Goal: Task Accomplishment & Management: Complete application form

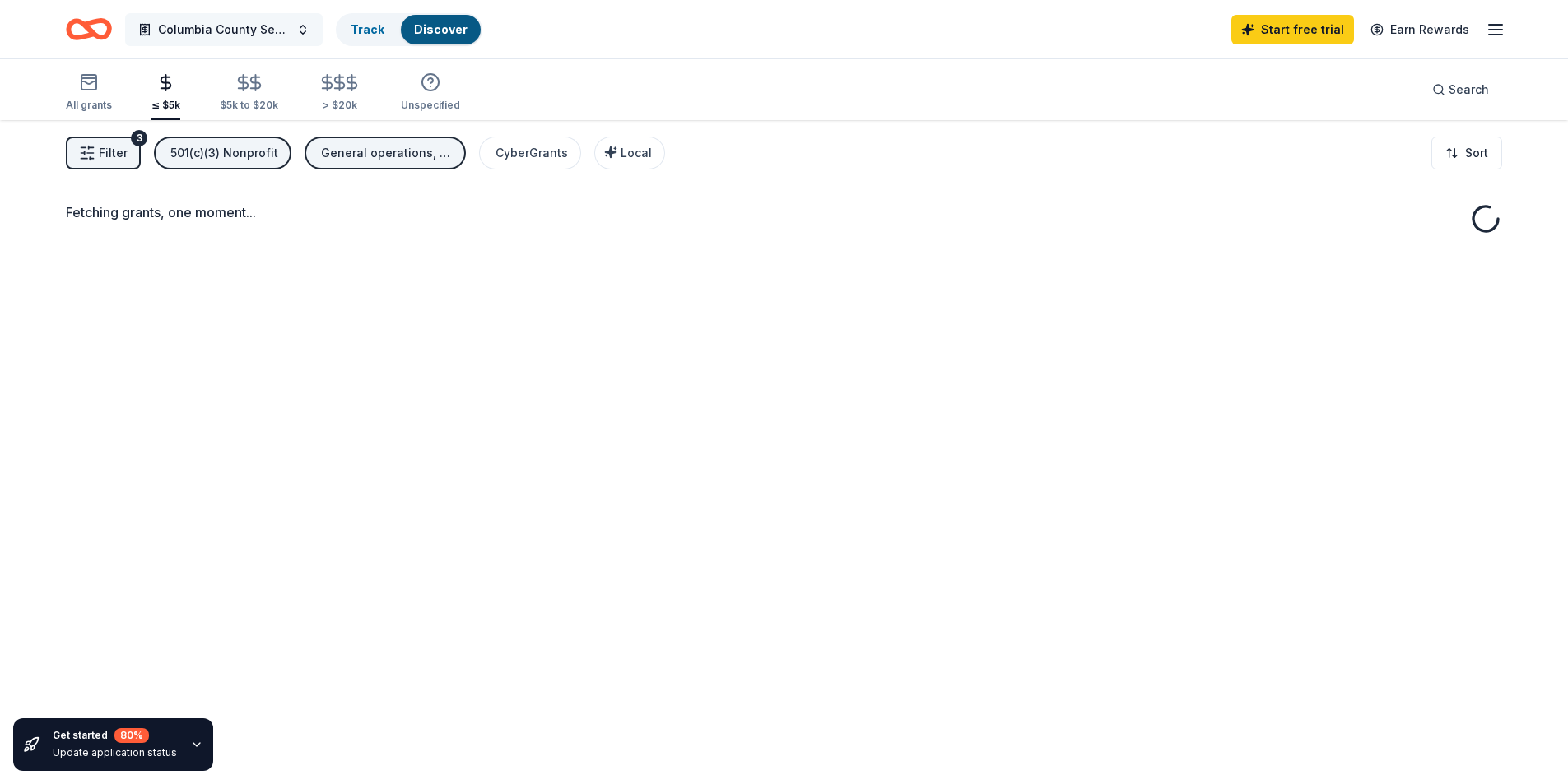
click at [278, 33] on span "Columbia County Senior Services Community Support" at bounding box center [224, 30] width 132 height 20
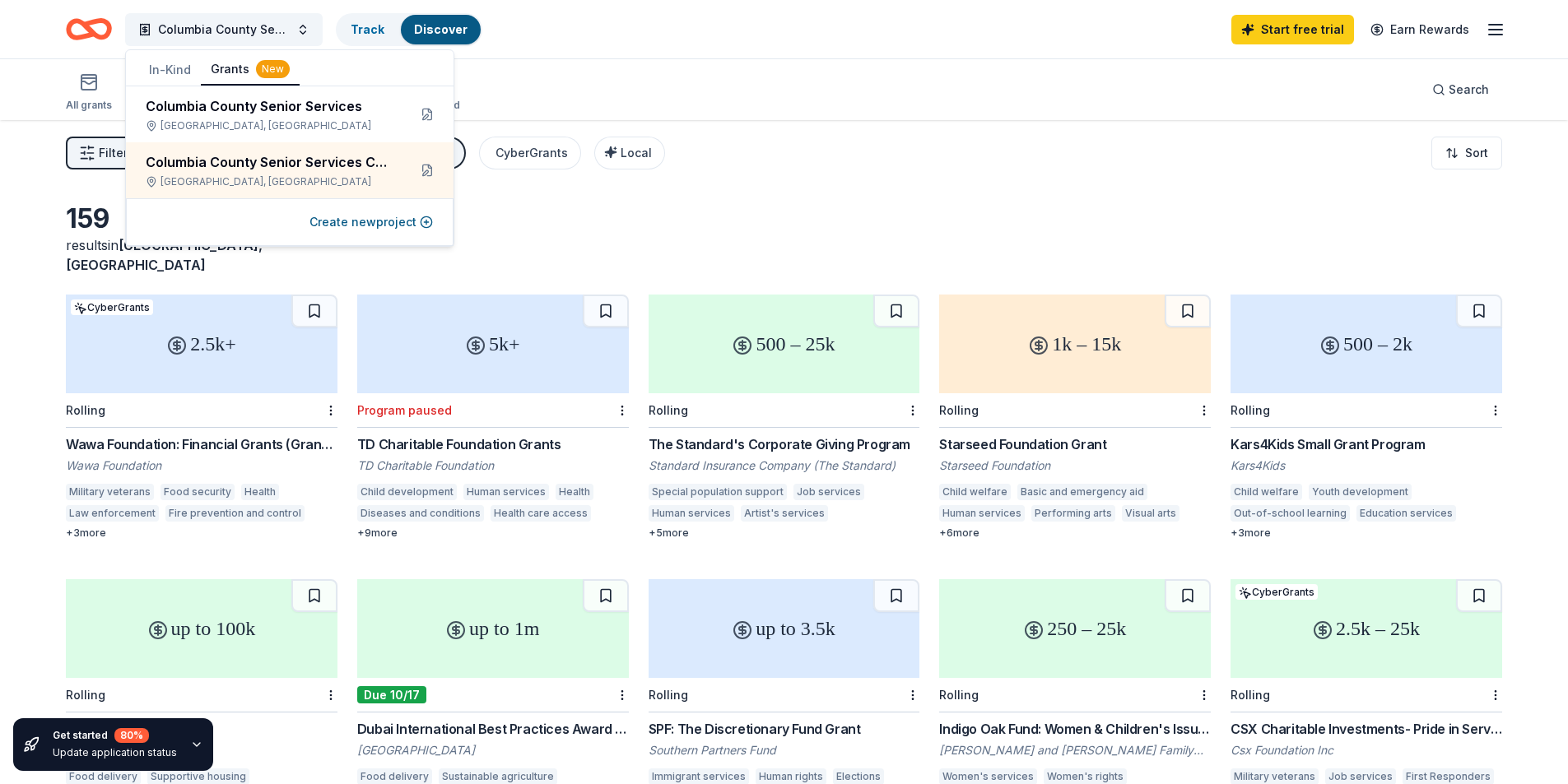
click at [164, 71] on button "In-Kind" at bounding box center [170, 70] width 61 height 30
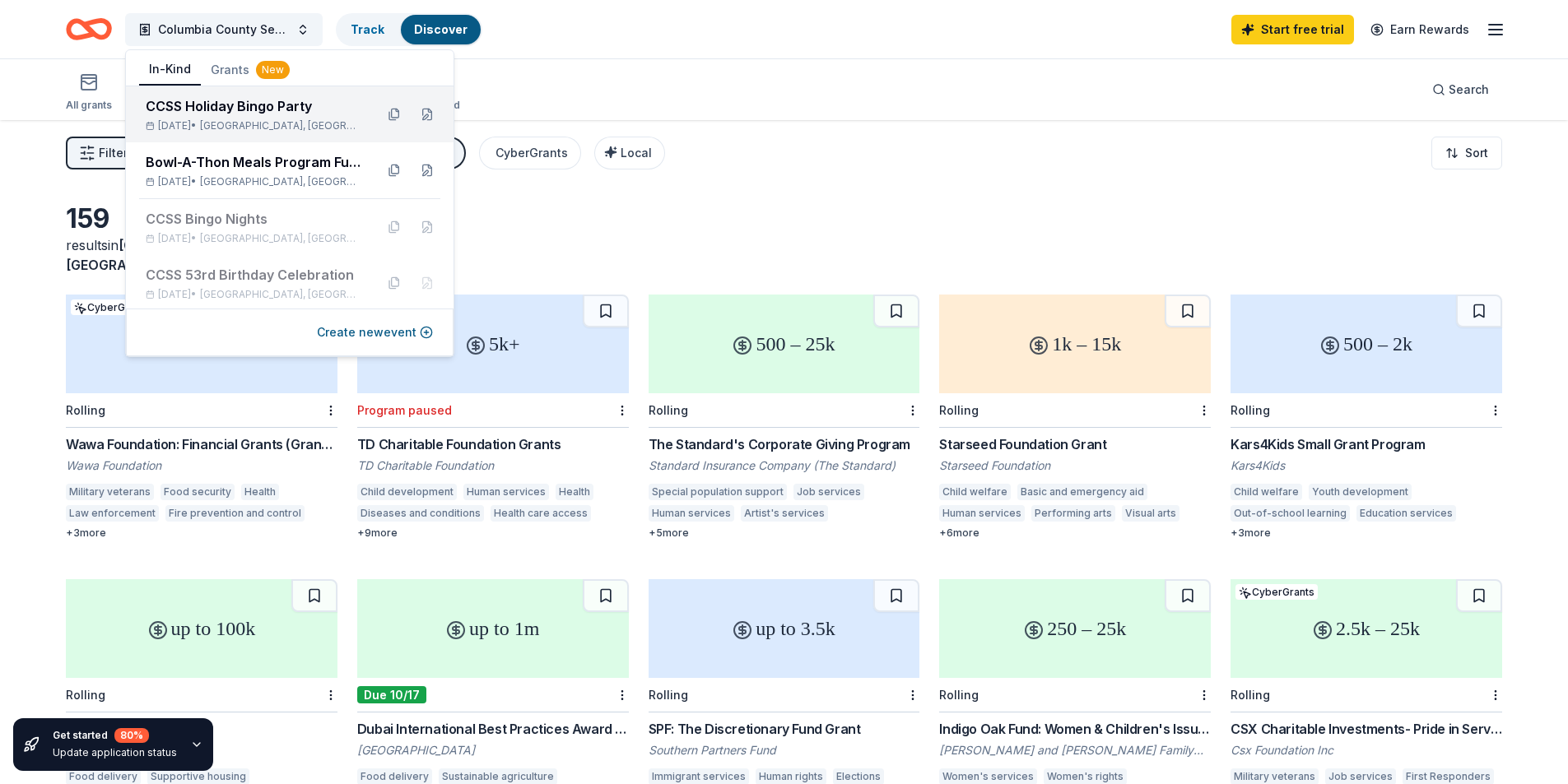
click at [265, 127] on span "Lake City, FL" at bounding box center [281, 125] width 161 height 13
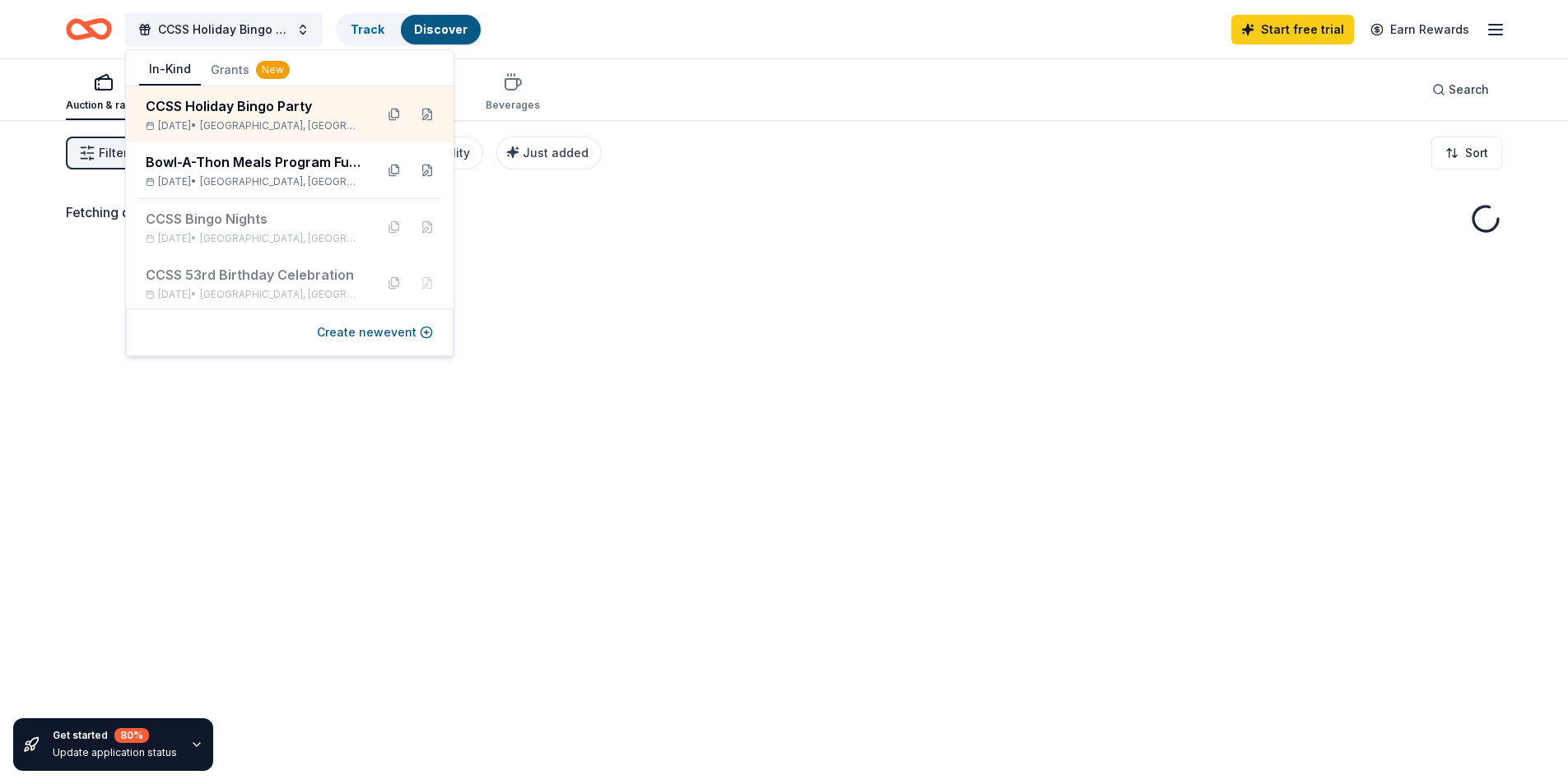
click at [771, 85] on div "Auction & raffle Meals Snacks Desserts Alcohol Beverages Search" at bounding box center [783, 89] width 1436 height 61
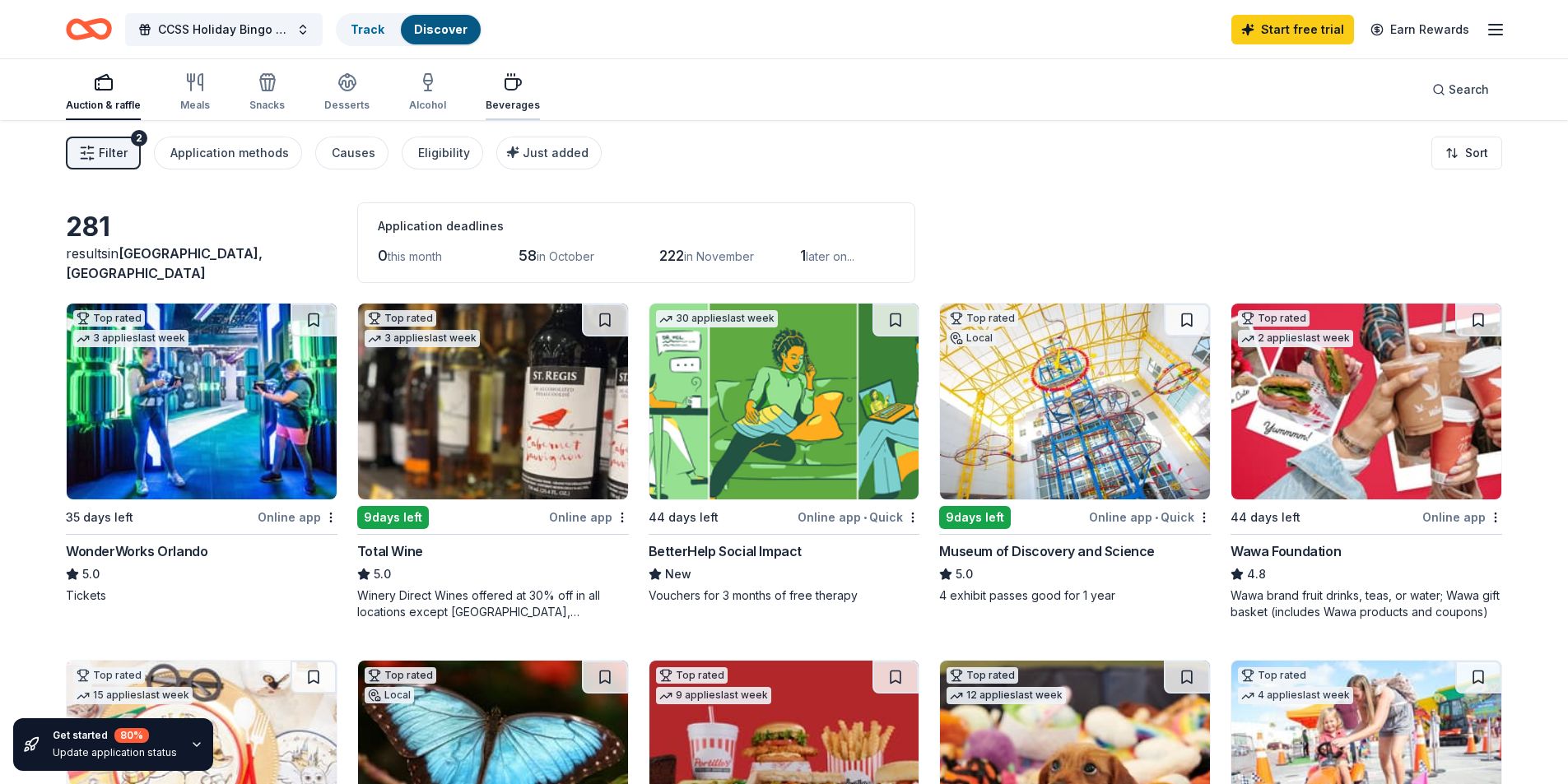
click at [505, 79] on icon "button" at bounding box center [513, 84] width 16 height 11
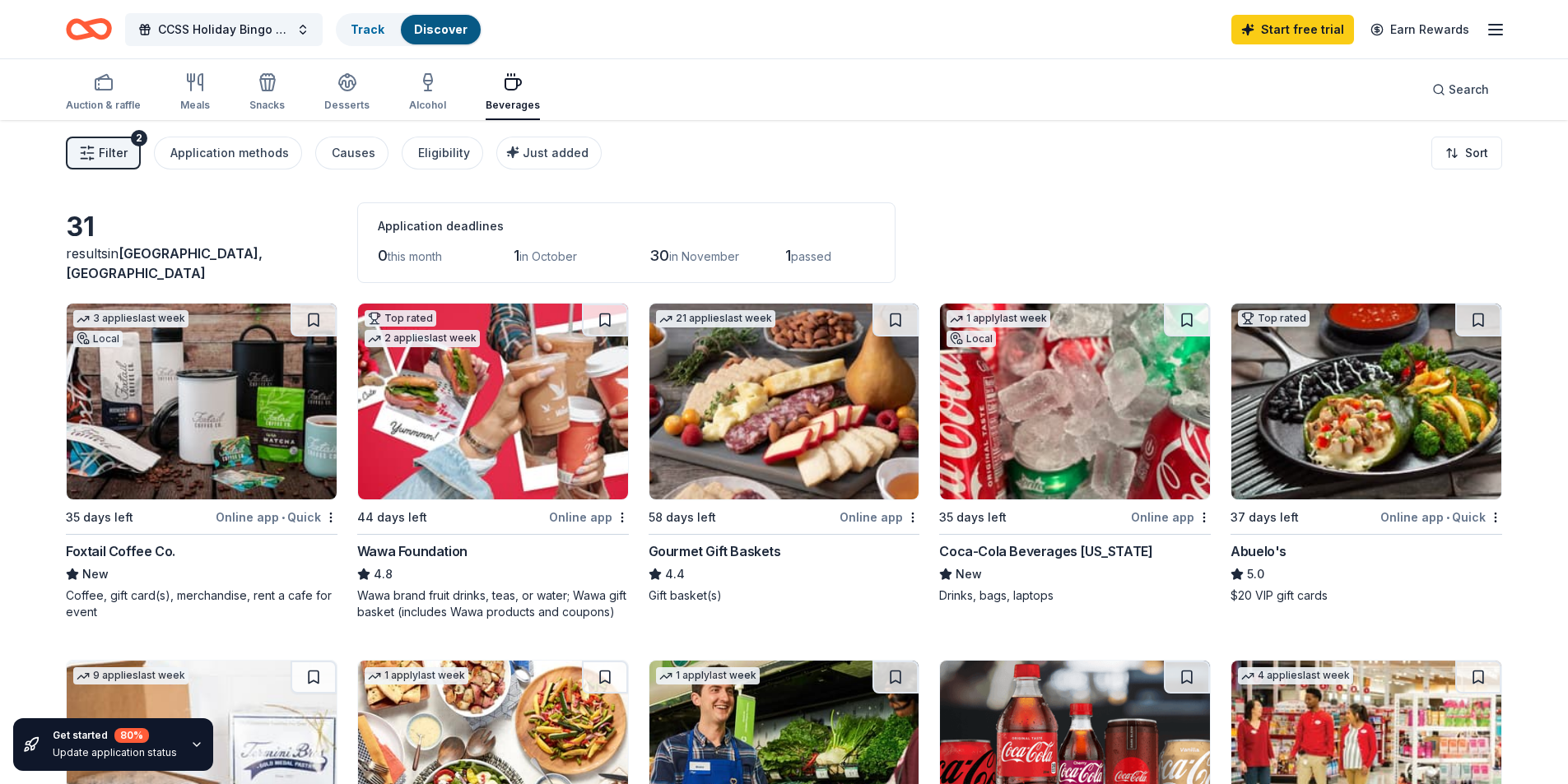
click at [203, 426] on img at bounding box center [202, 401] width 270 height 196
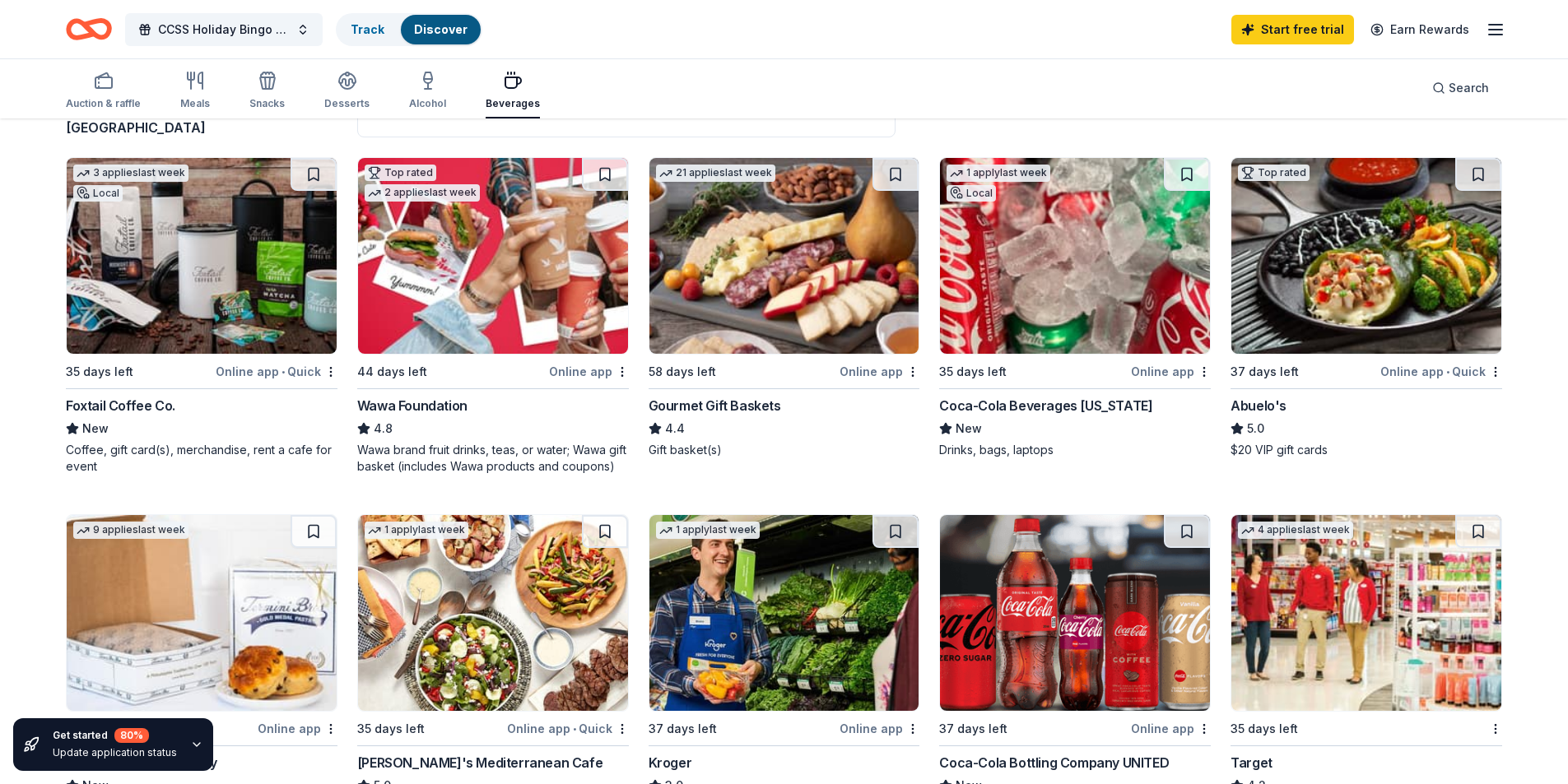
scroll to position [246, 0]
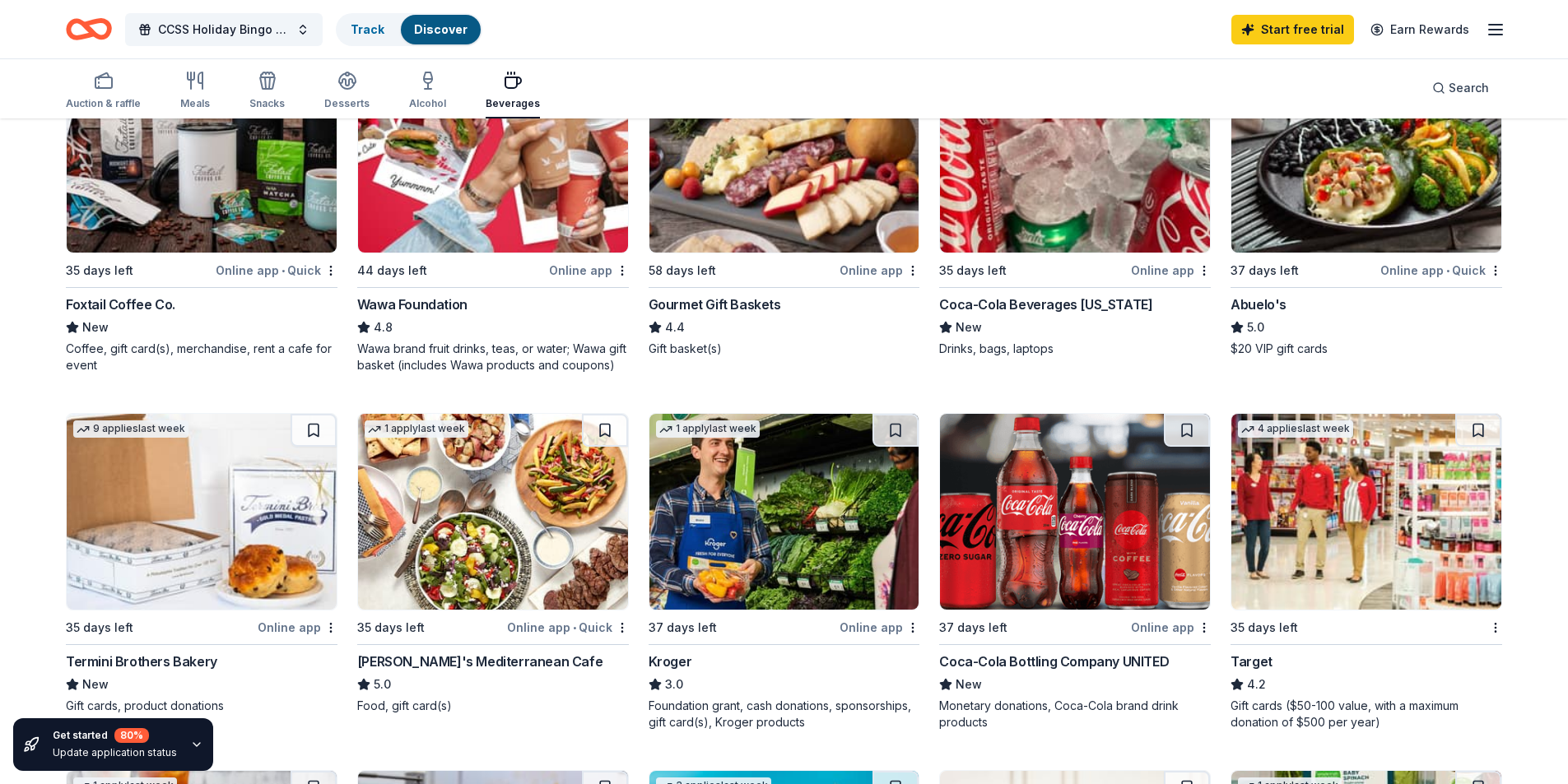
click at [1046, 195] on img at bounding box center [1075, 154] width 270 height 196
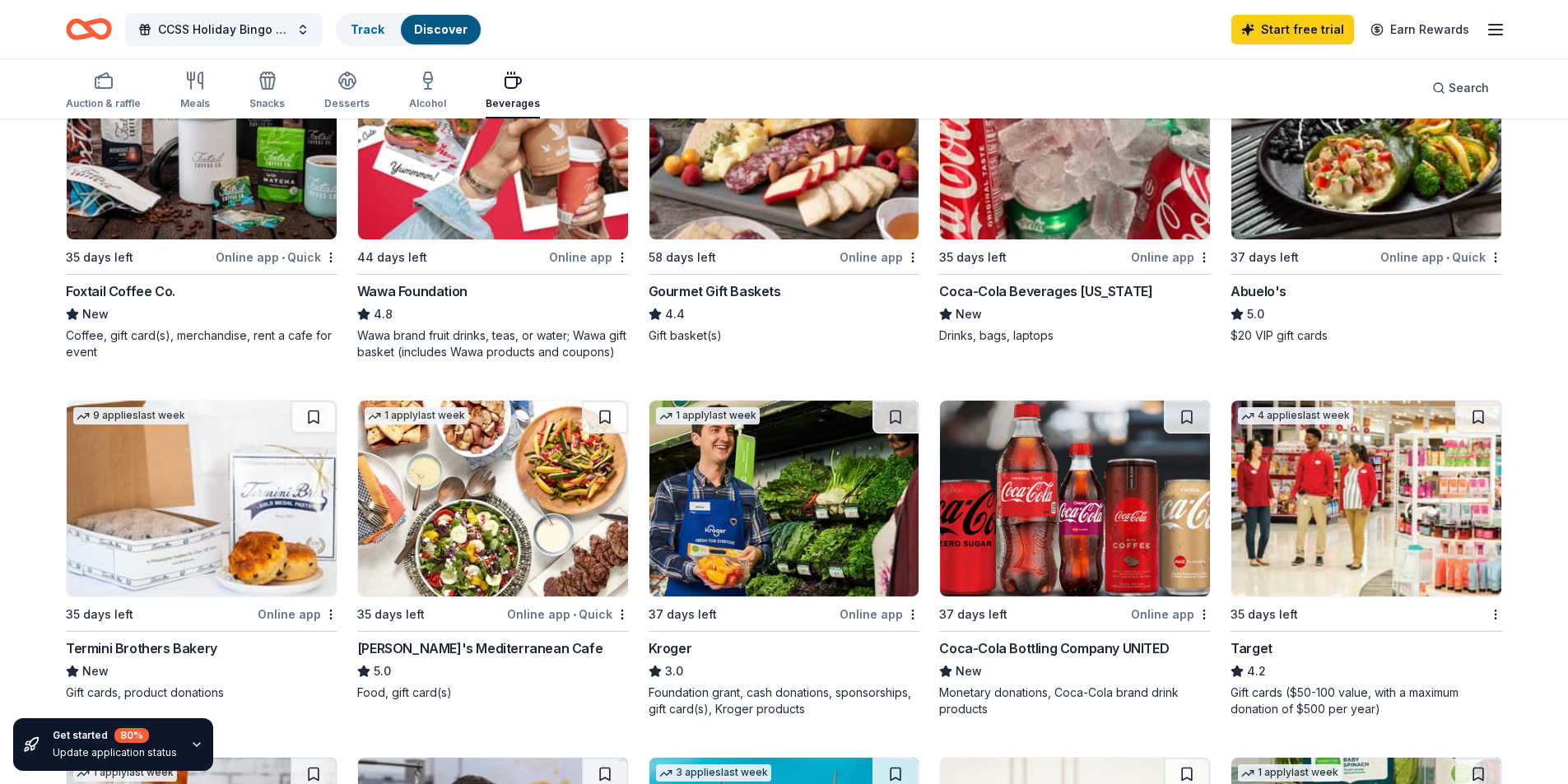
scroll to position [411, 0]
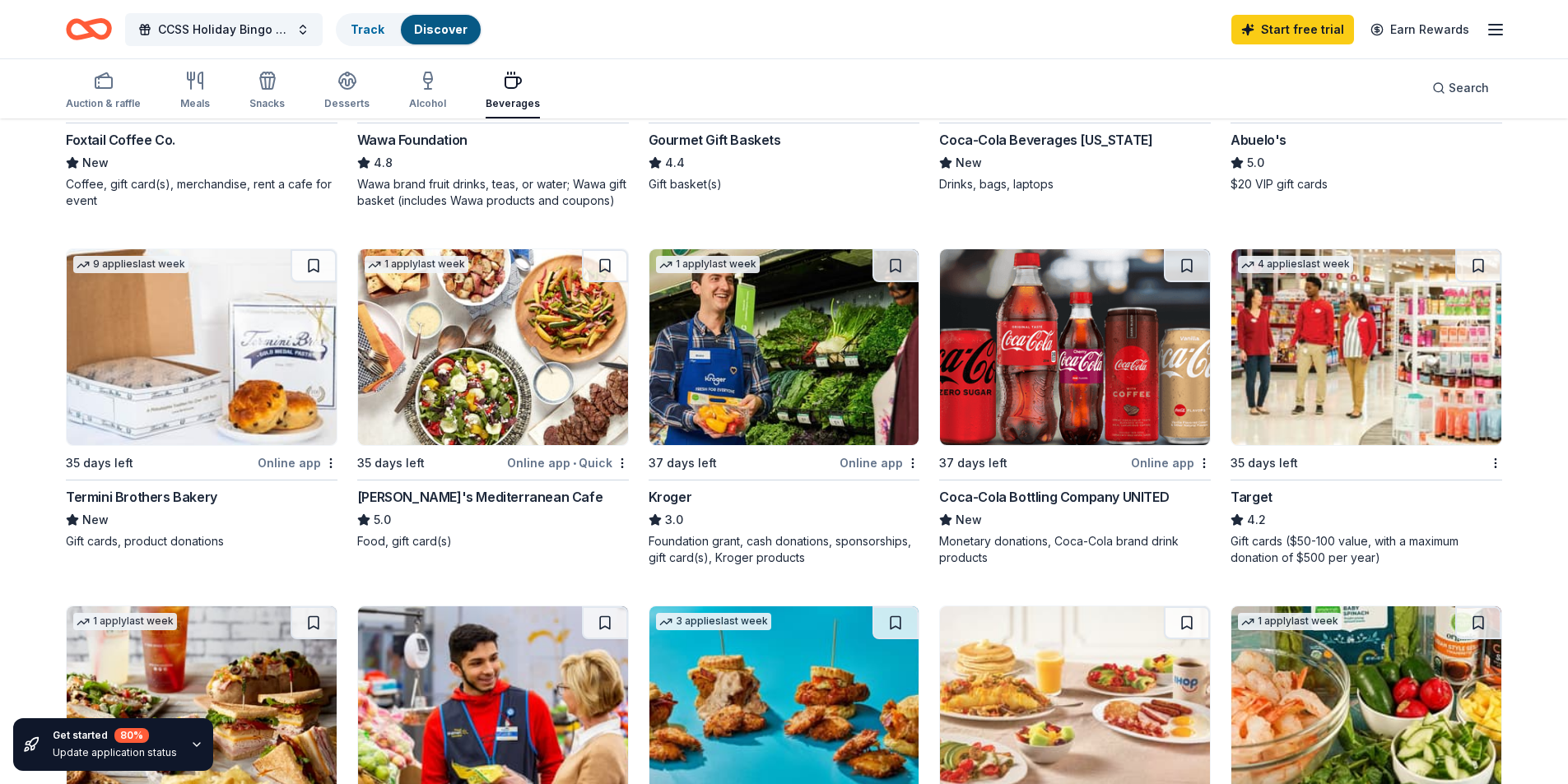
click at [1362, 366] on img at bounding box center [1366, 346] width 270 height 196
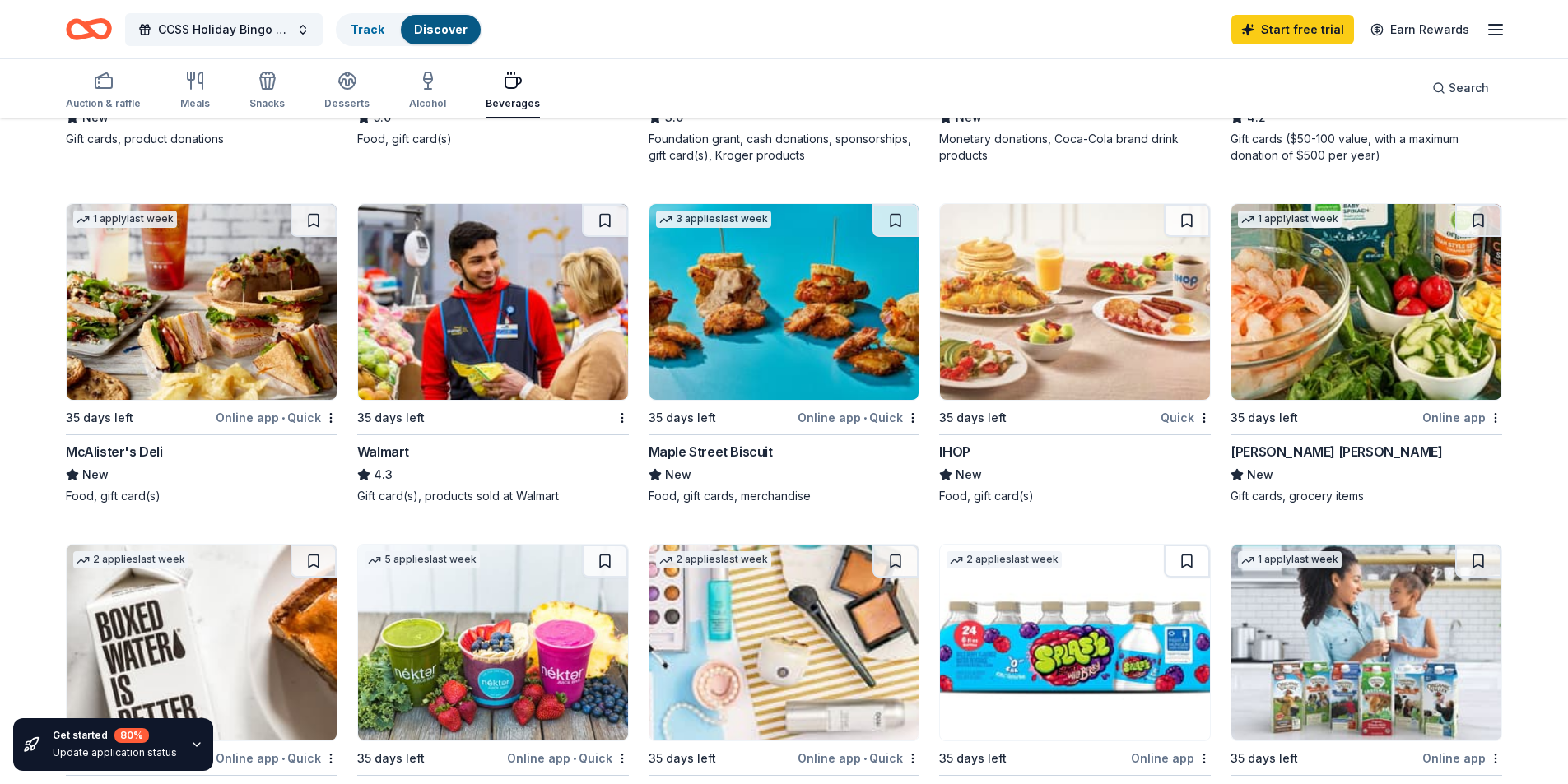
scroll to position [823, 0]
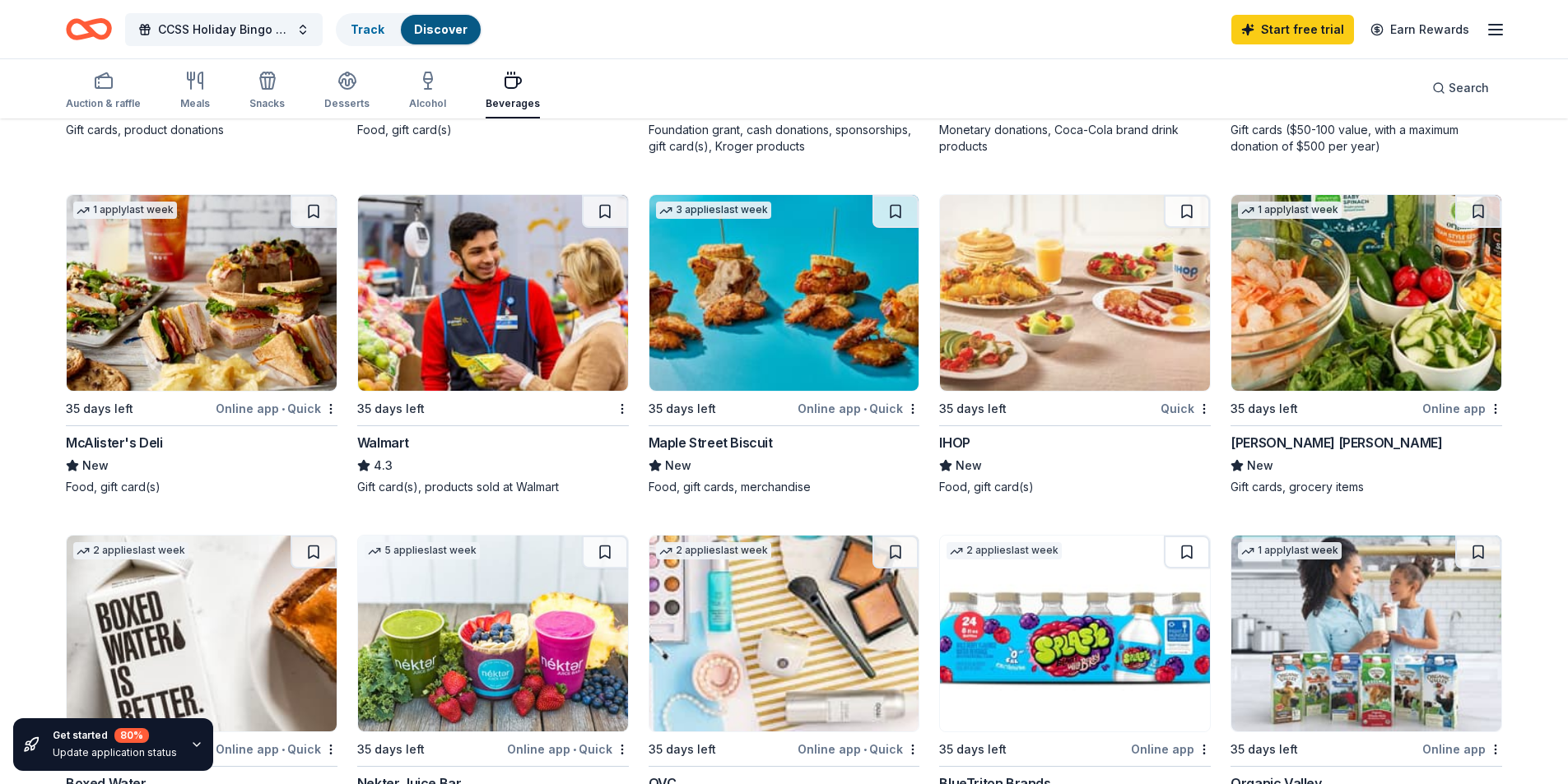
click at [711, 438] on div "Maple Street Biscuit" at bounding box center [710, 443] width 125 height 20
click at [980, 416] on div "35 days left" at bounding box center [973, 409] width 68 height 20
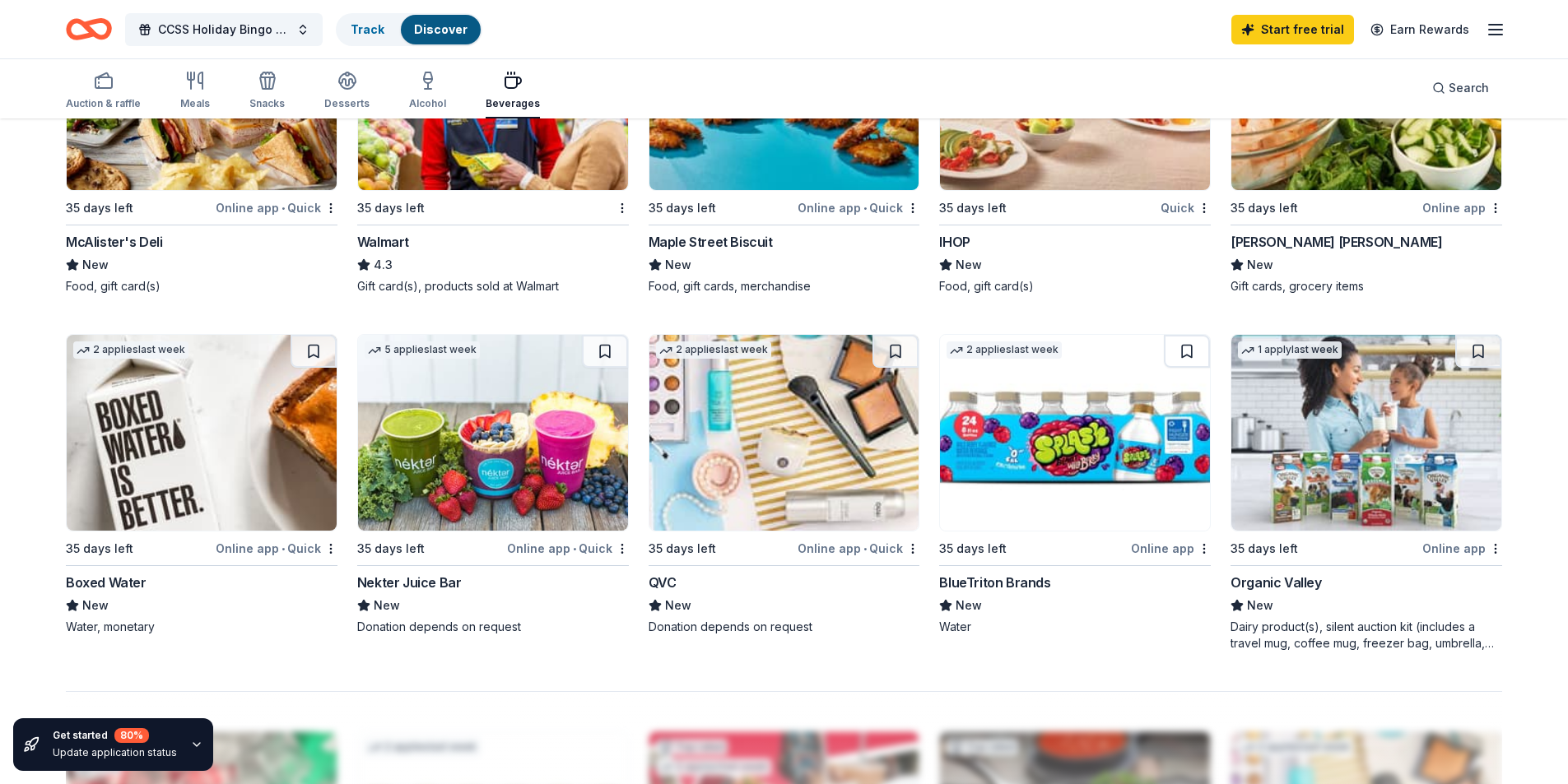
scroll to position [1070, 0]
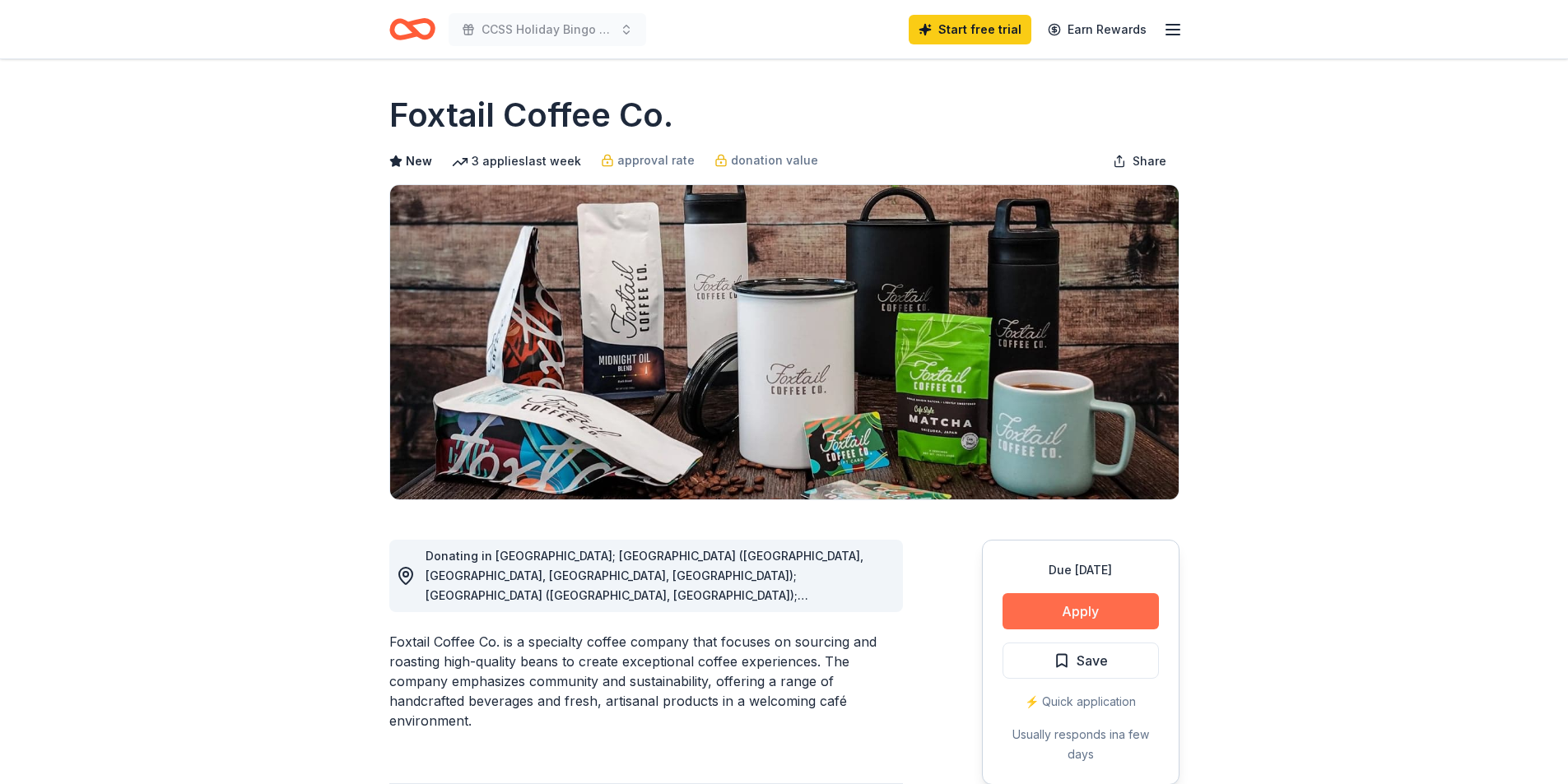
click at [1058, 617] on button "Apply" at bounding box center [1080, 611] width 156 height 36
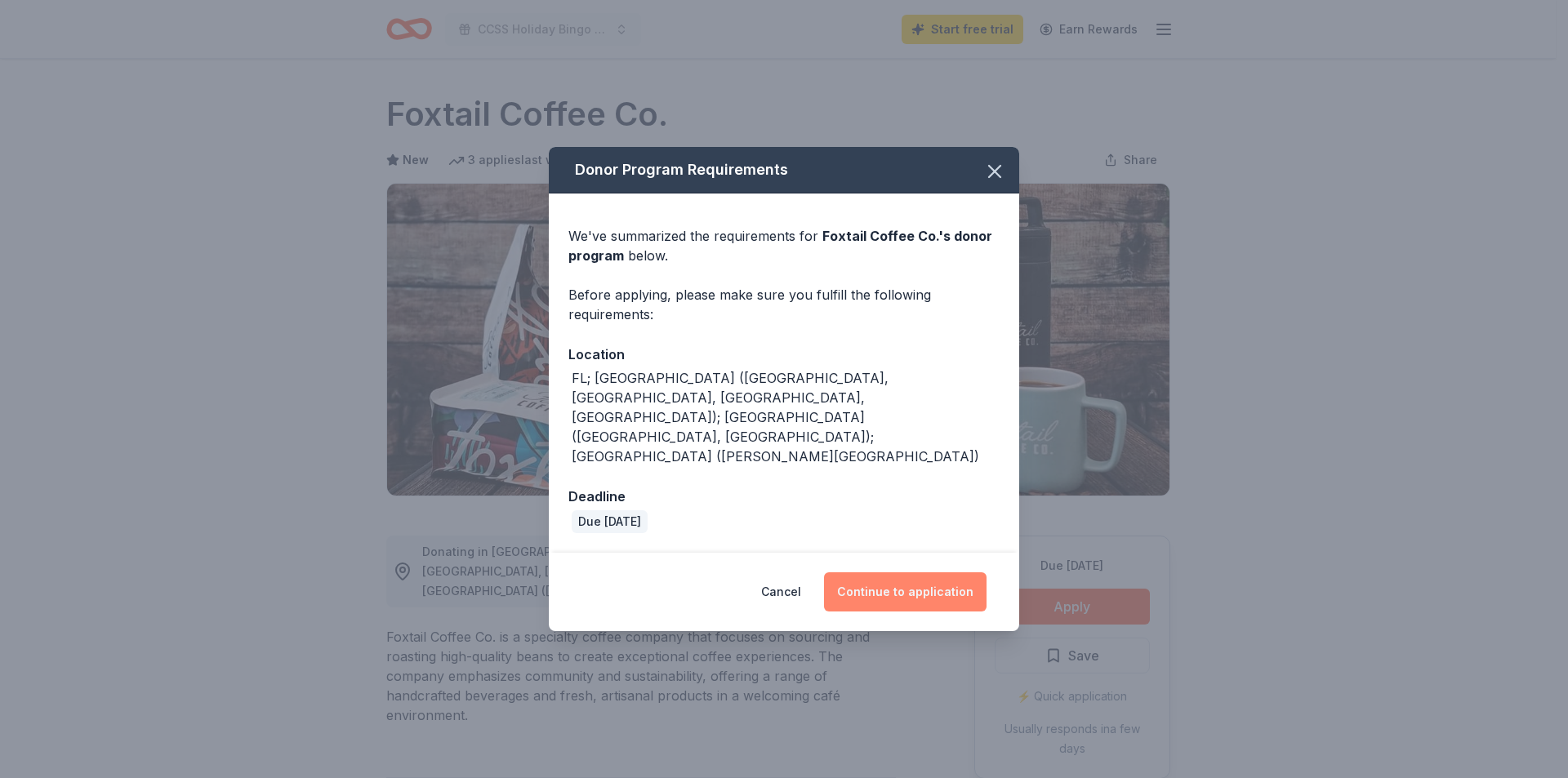
click at [950, 573] on button "Continue to application" at bounding box center [905, 592] width 163 height 39
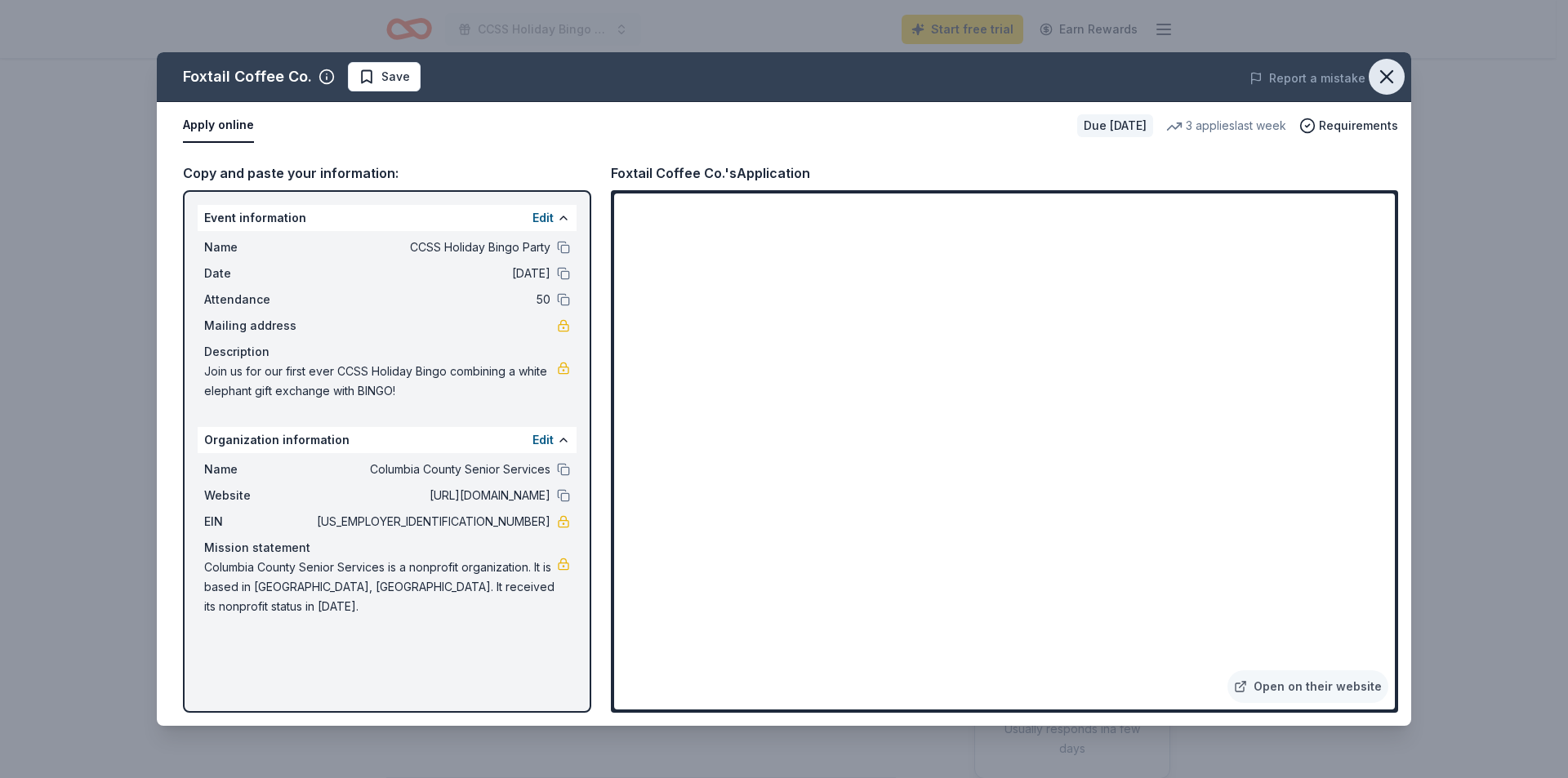
click at [1396, 87] on button "button" at bounding box center [1386, 77] width 36 height 36
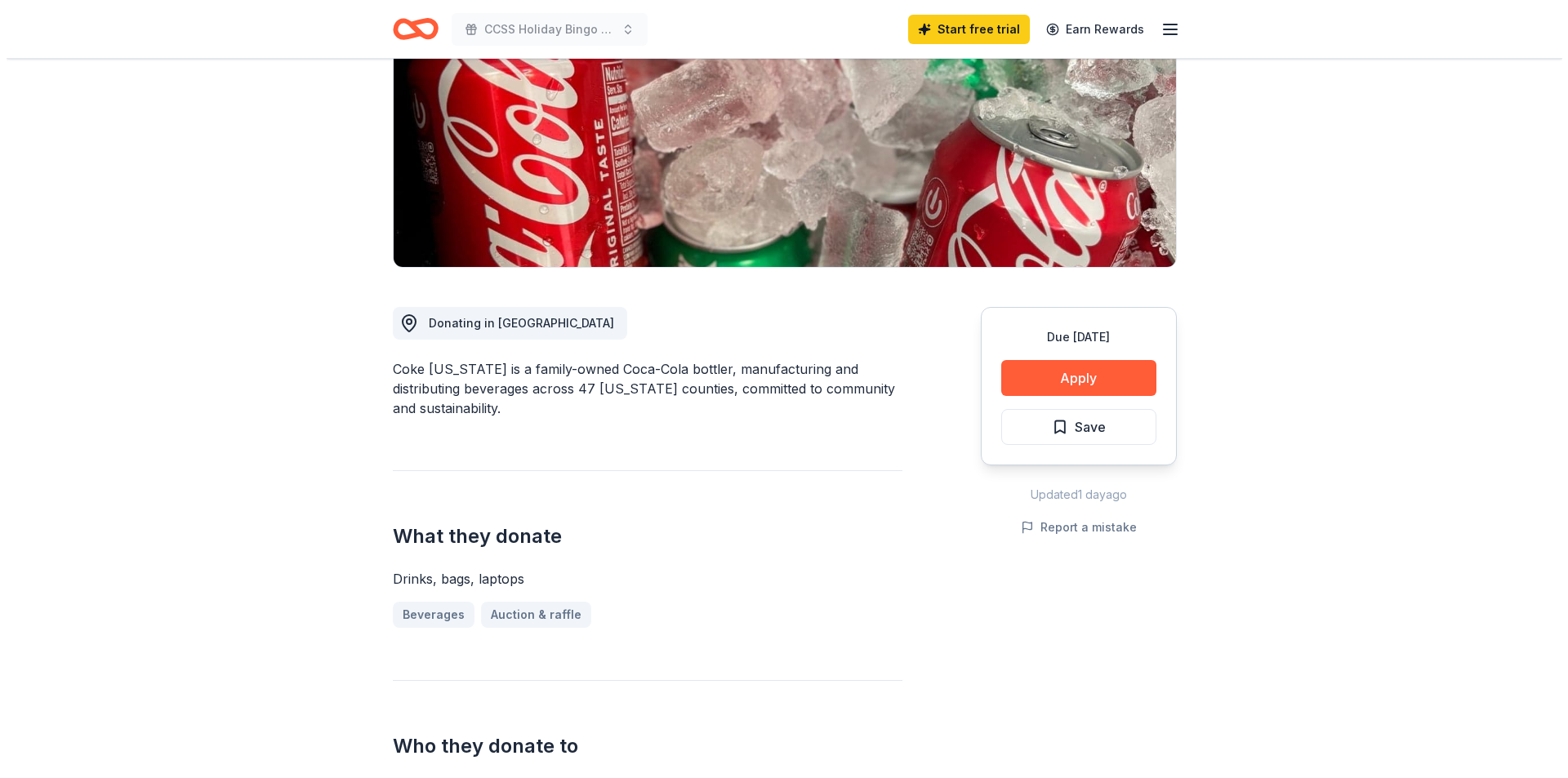
scroll to position [245, 0]
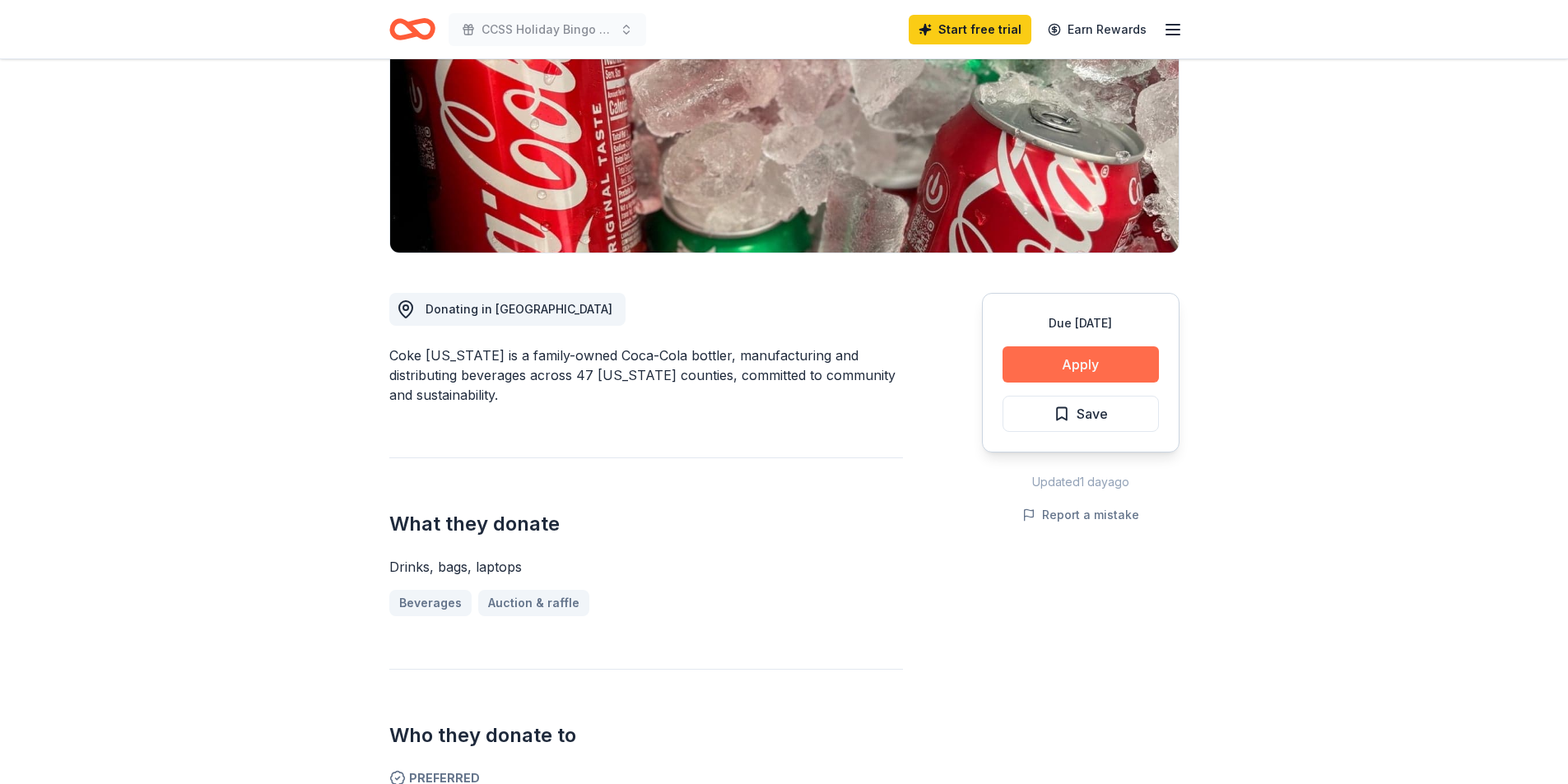
click at [1051, 367] on button "Apply" at bounding box center [1080, 364] width 156 height 36
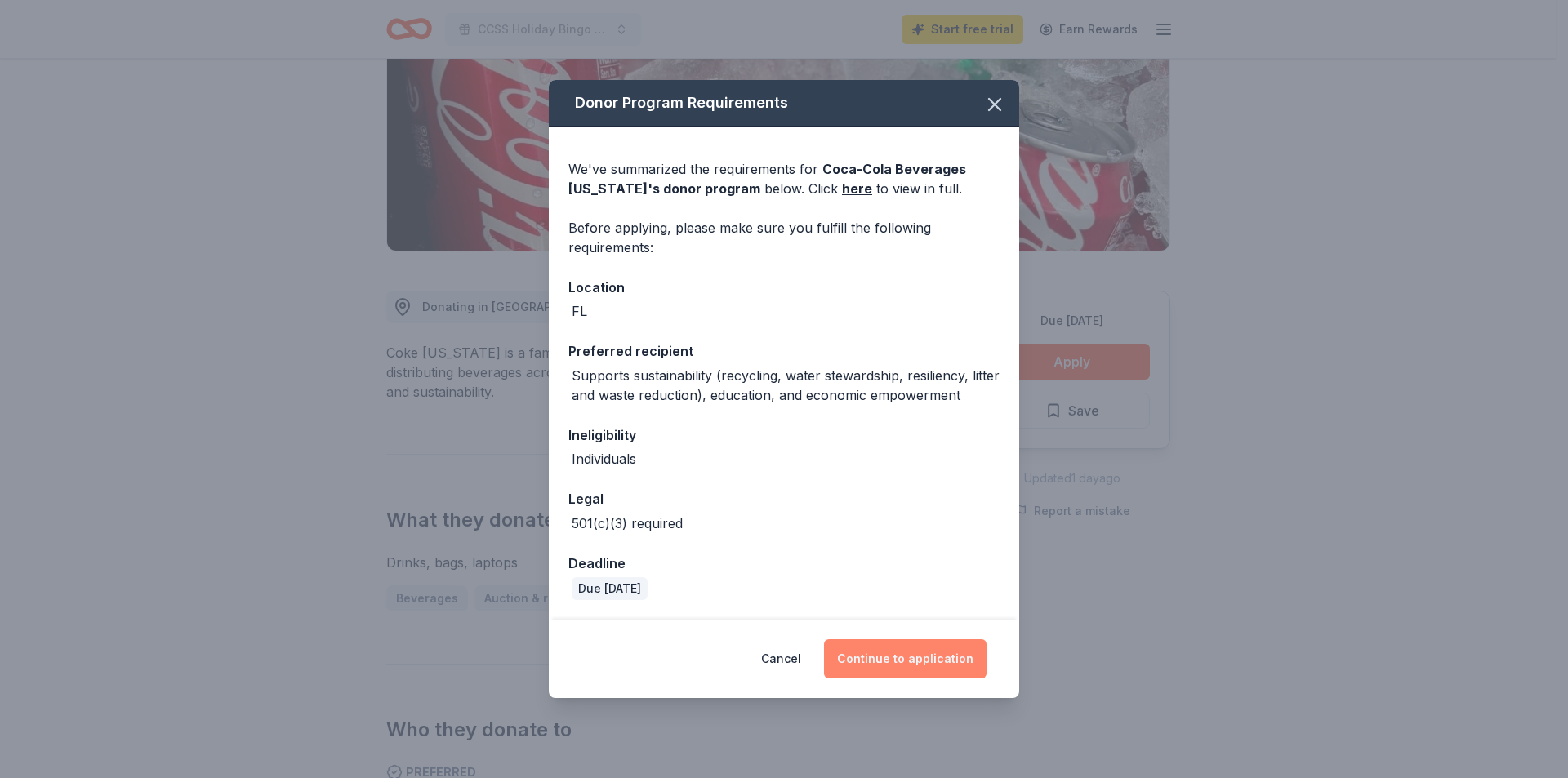
click at [950, 661] on button "Continue to application" at bounding box center [905, 659] width 163 height 39
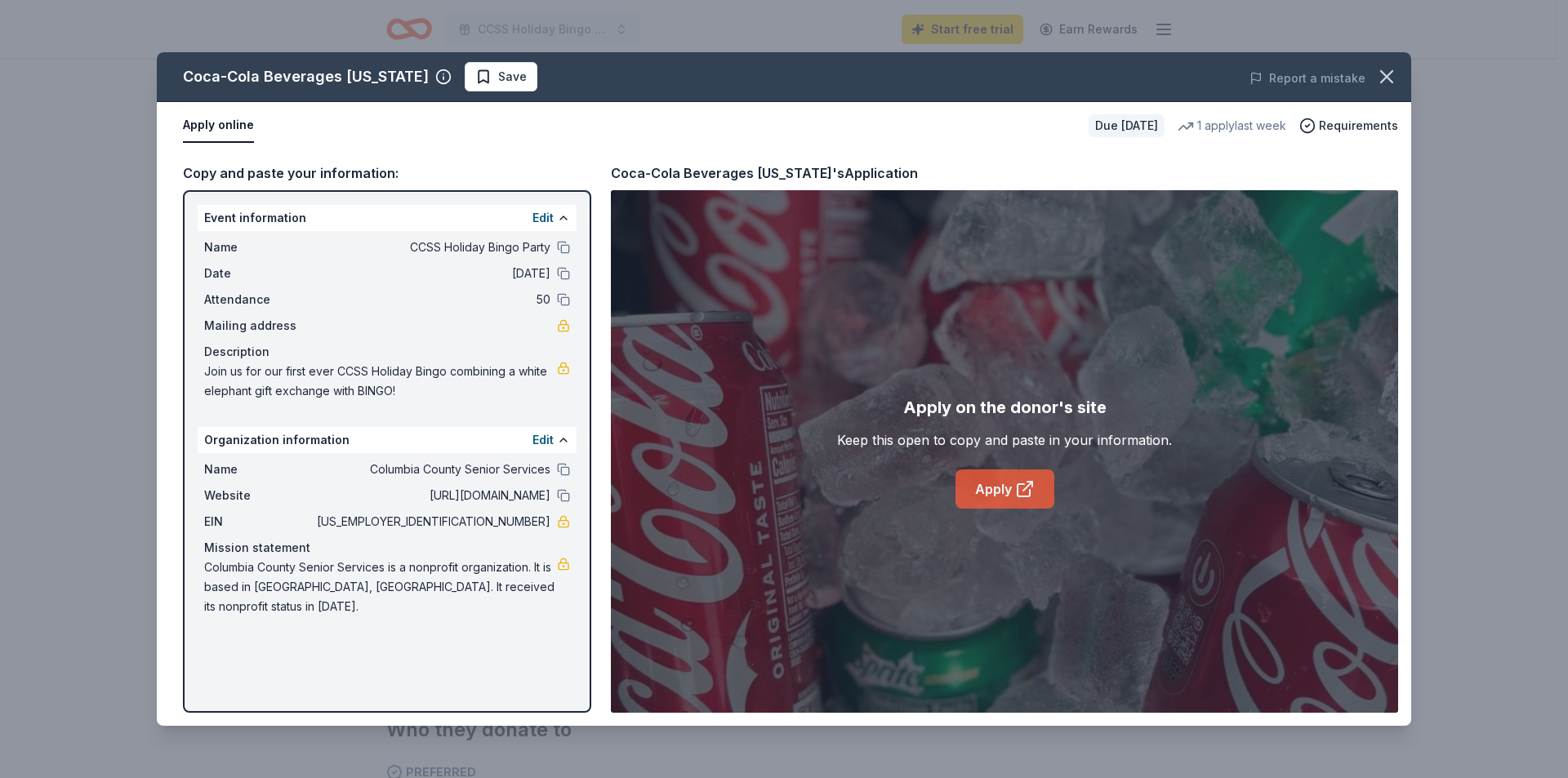
click at [999, 493] on link "Apply" at bounding box center [1005, 489] width 99 height 39
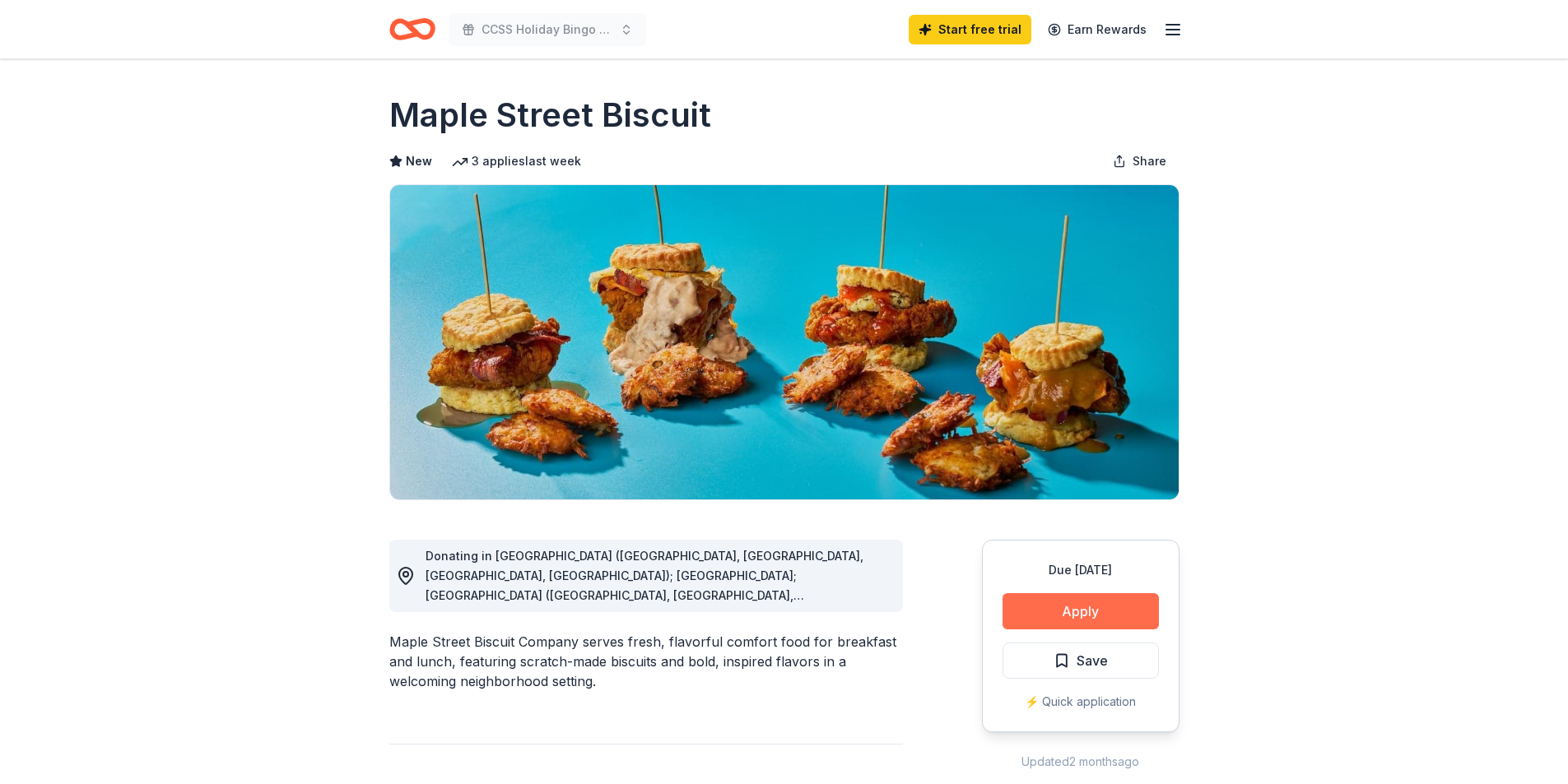
click at [1032, 596] on button "Apply" at bounding box center [1080, 611] width 156 height 36
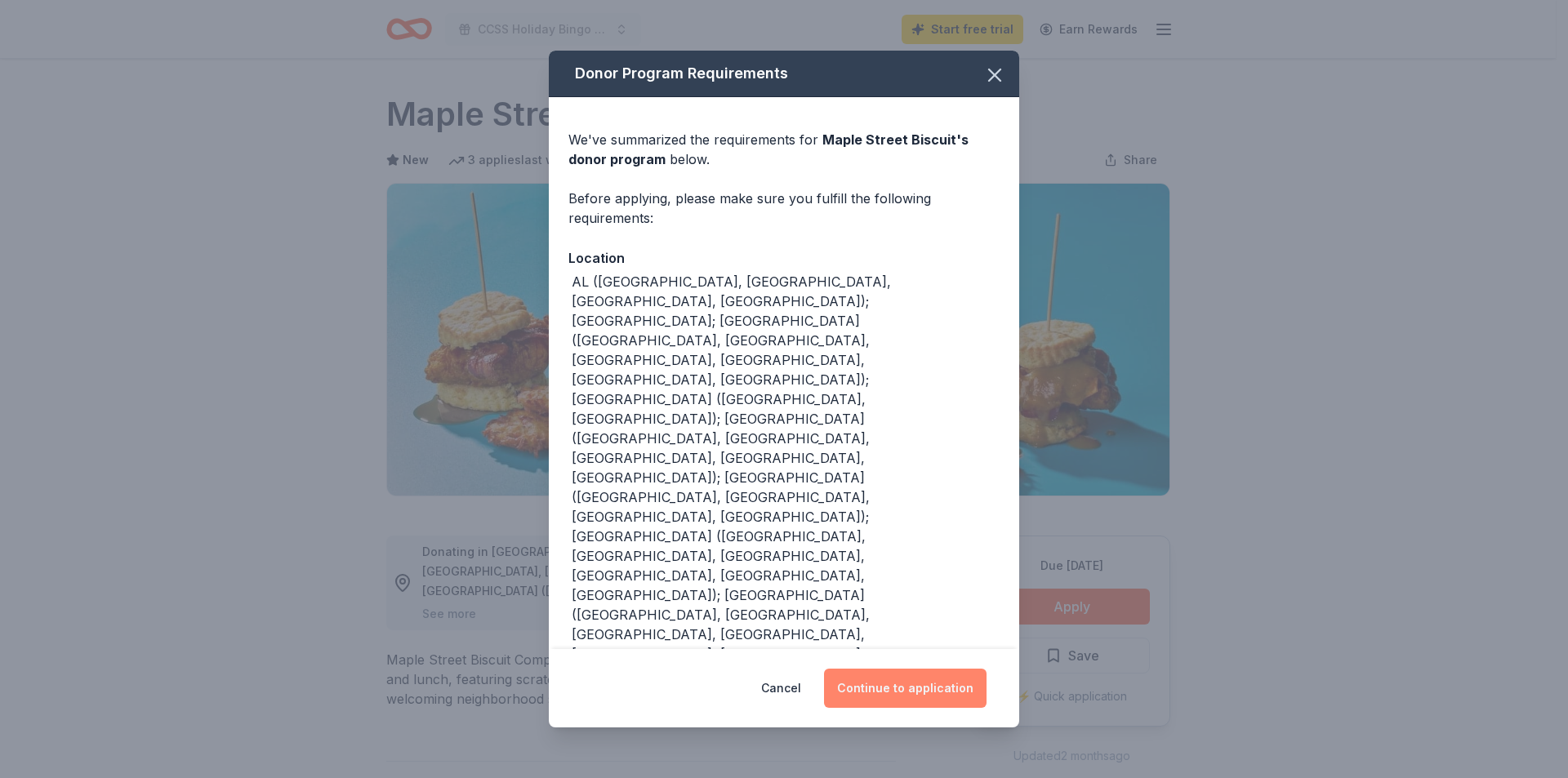
click at [919, 668] on button "Continue to application" at bounding box center [905, 687] width 163 height 39
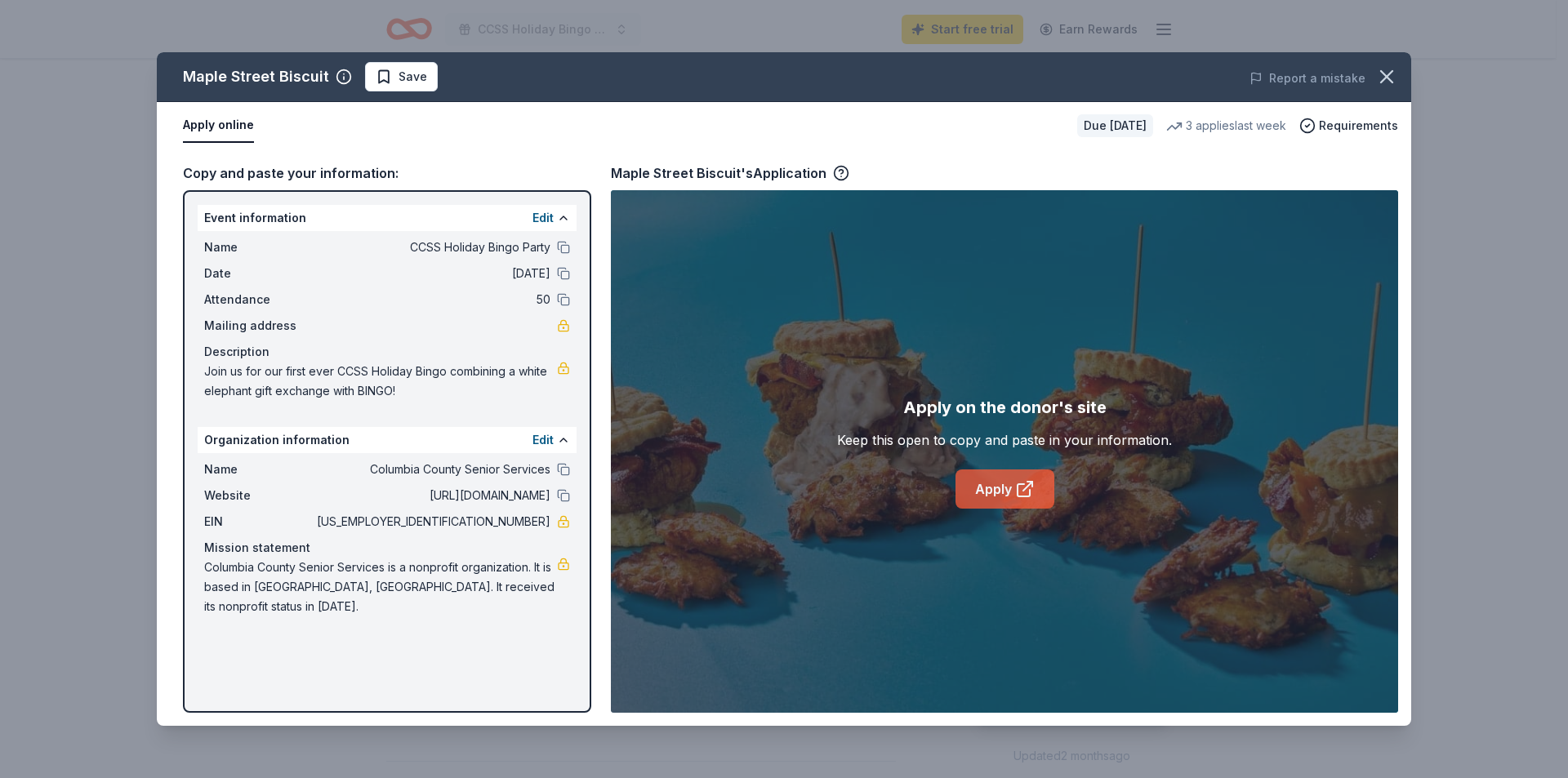
click at [987, 493] on link "Apply" at bounding box center [1005, 489] width 99 height 39
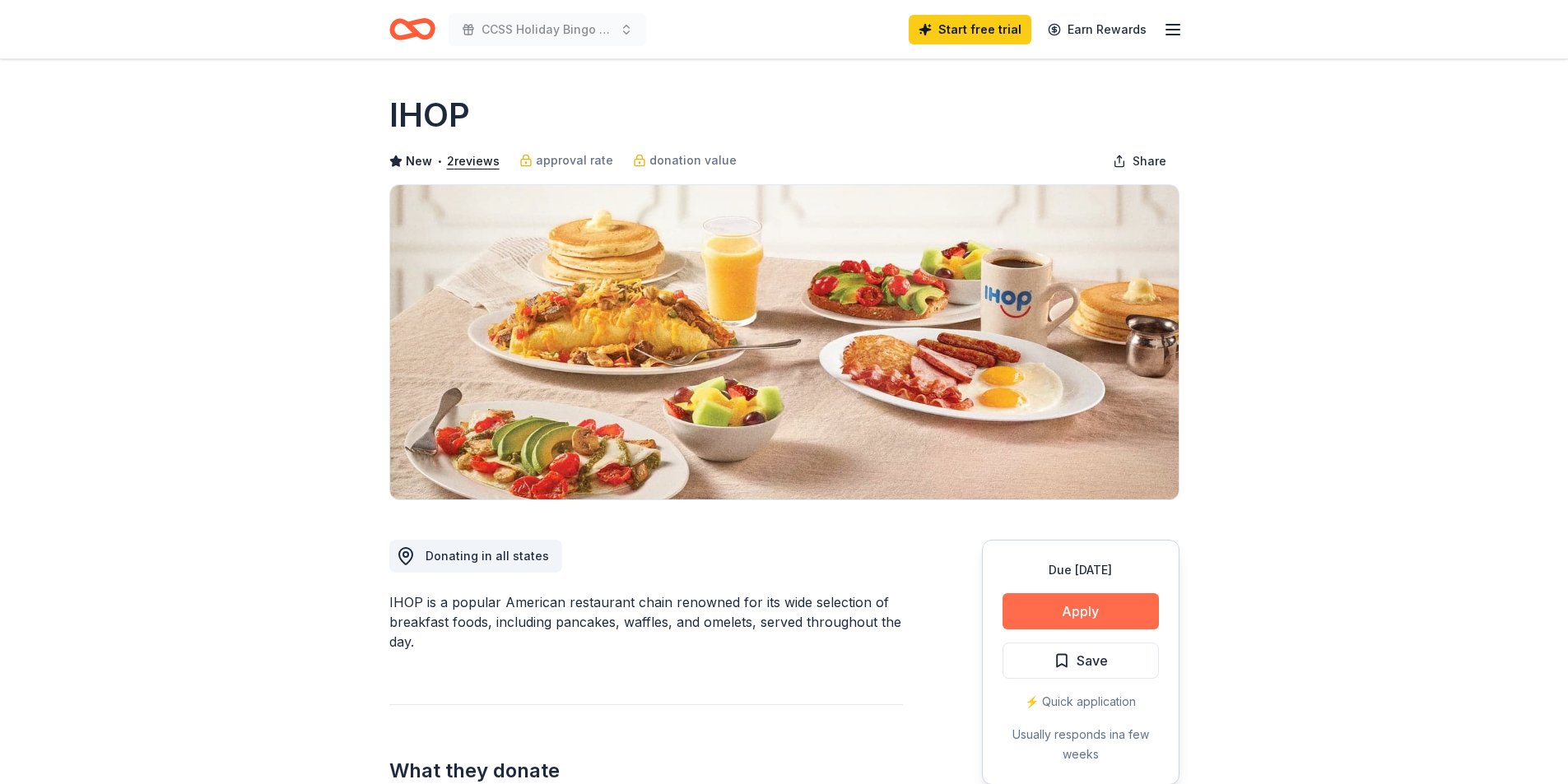
click at [1059, 607] on button "Apply" at bounding box center [1080, 611] width 156 height 36
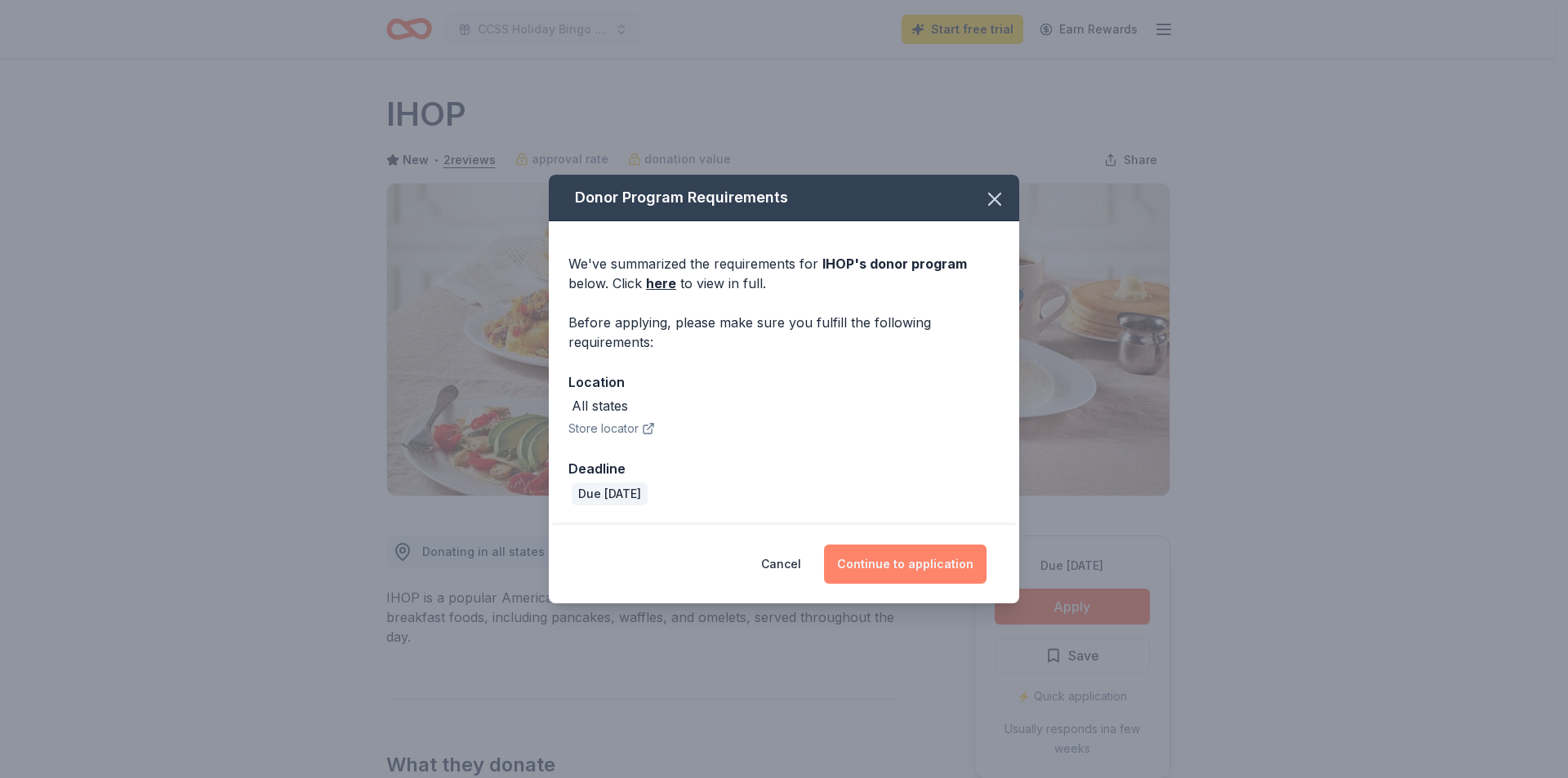
click at [895, 562] on button "Continue to application" at bounding box center [905, 564] width 163 height 39
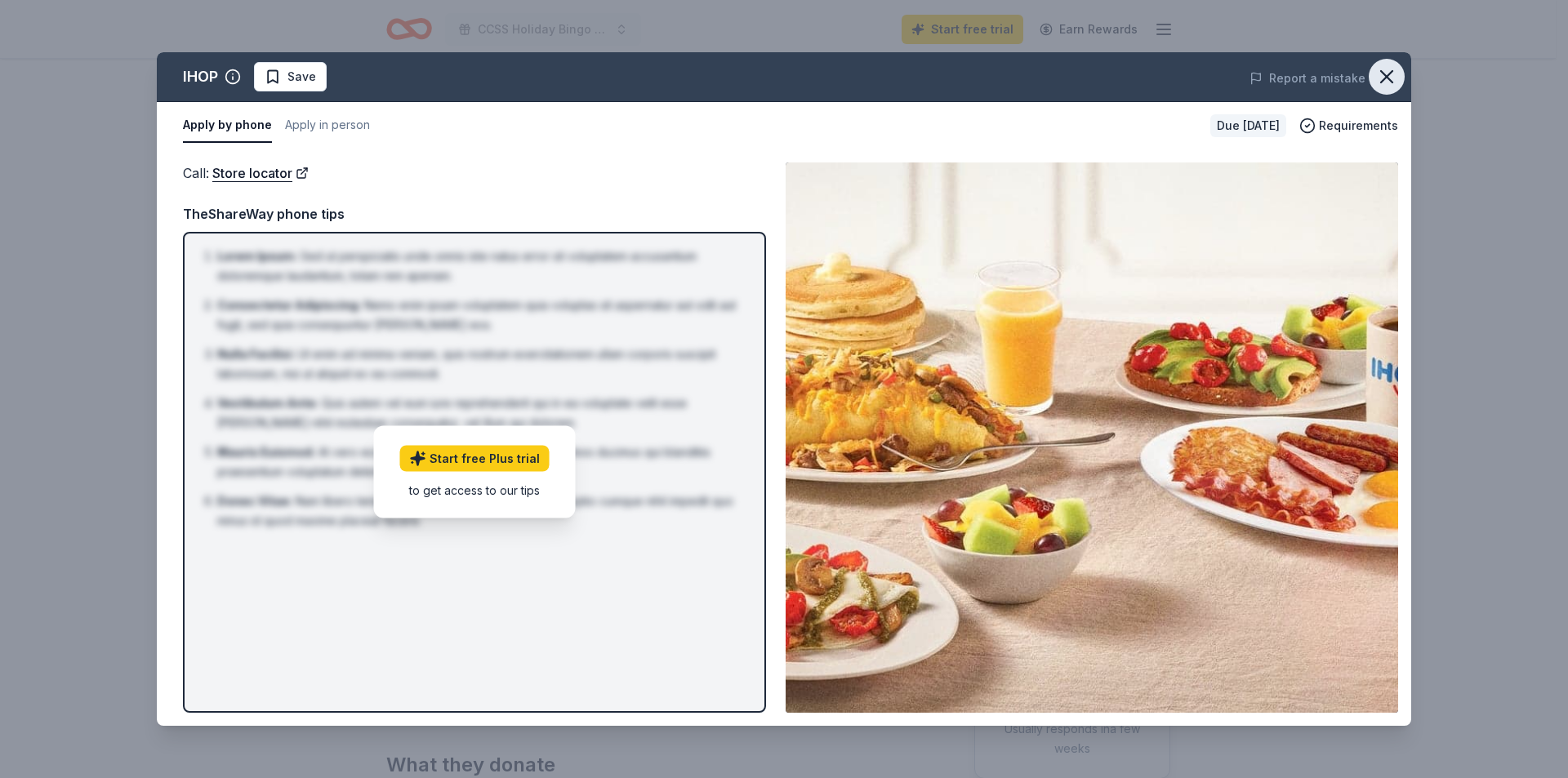
click at [1371, 70] on button "button" at bounding box center [1386, 77] width 36 height 36
